Goal: Information Seeking & Learning: Learn about a topic

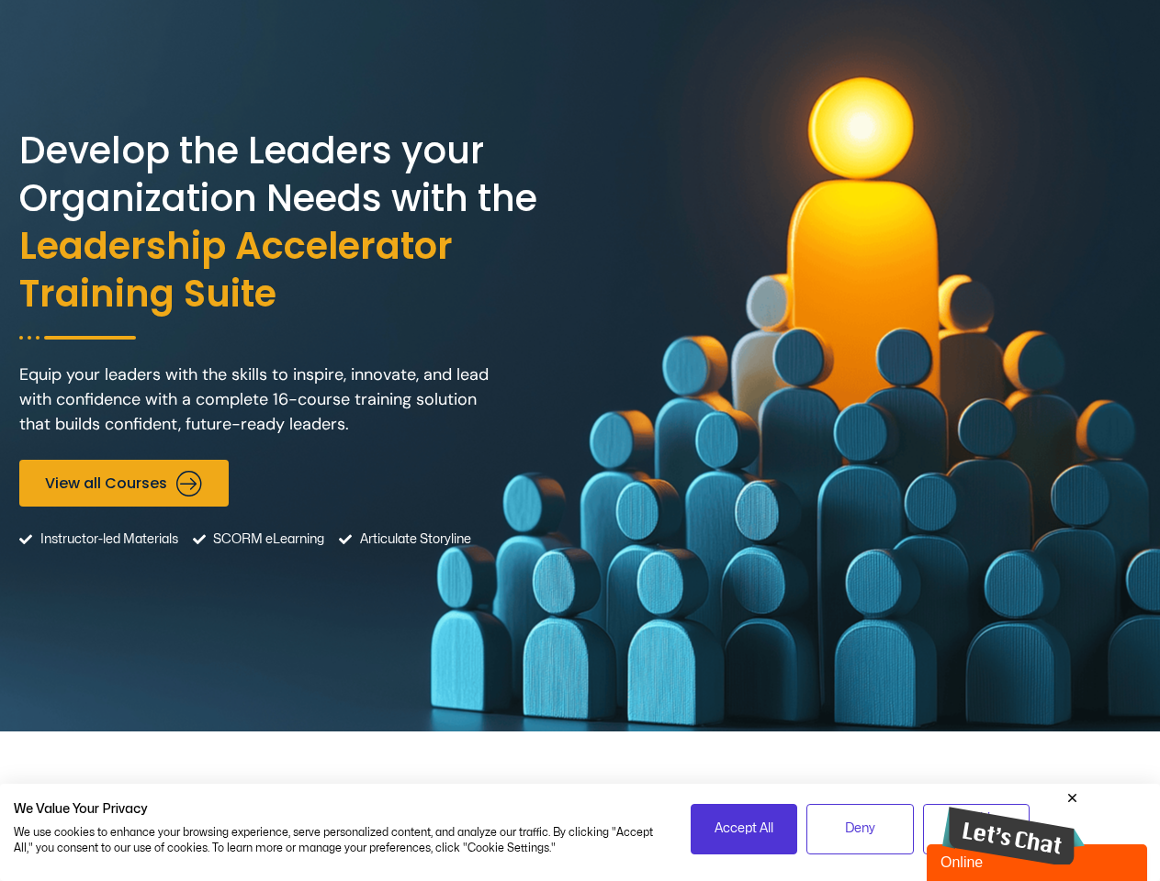
click at [579, 441] on div "Develop the Leaders your Organization Needs with the Leadership Accelerator Tra…" at bounding box center [579, 366] width 1121 height 732
click at [744, 829] on span "Accept All" at bounding box center [743, 829] width 59 height 20
click at [859, 829] on span "Deny" at bounding box center [860, 829] width 30 height 20
click at [1013, 827] on img at bounding box center [1013, 837] width 142 height 60
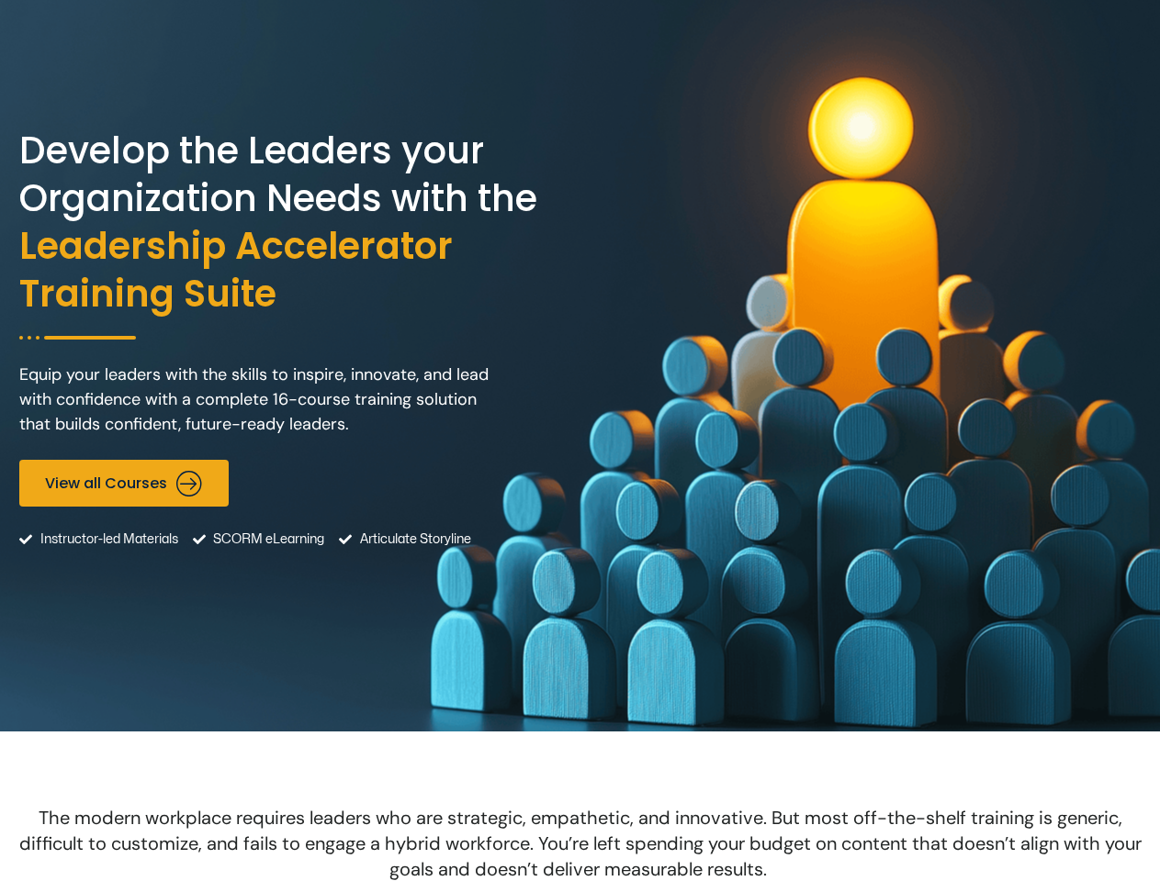
click at [829, 441] on icon "Messages" at bounding box center [829, 441] width 0 height 0
